Goal: Navigation & Orientation: Find specific page/section

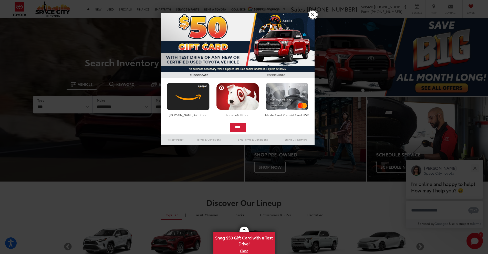
click at [312, 14] on link "X" at bounding box center [313, 14] width 9 height 9
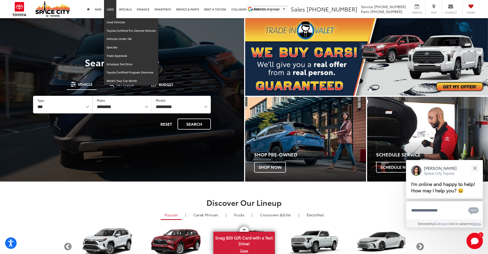
click at [107, 6] on link "Used" at bounding box center [110, 9] width 12 height 18
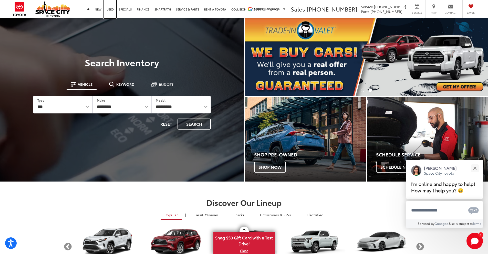
click at [108, 9] on link "Used" at bounding box center [110, 9] width 12 height 18
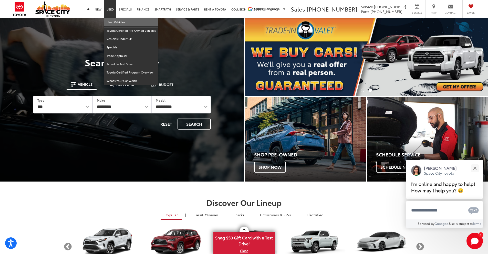
click at [110, 22] on link "Used Vehicles" at bounding box center [131, 22] width 54 height 8
